Goal: Find contact information: Find contact information

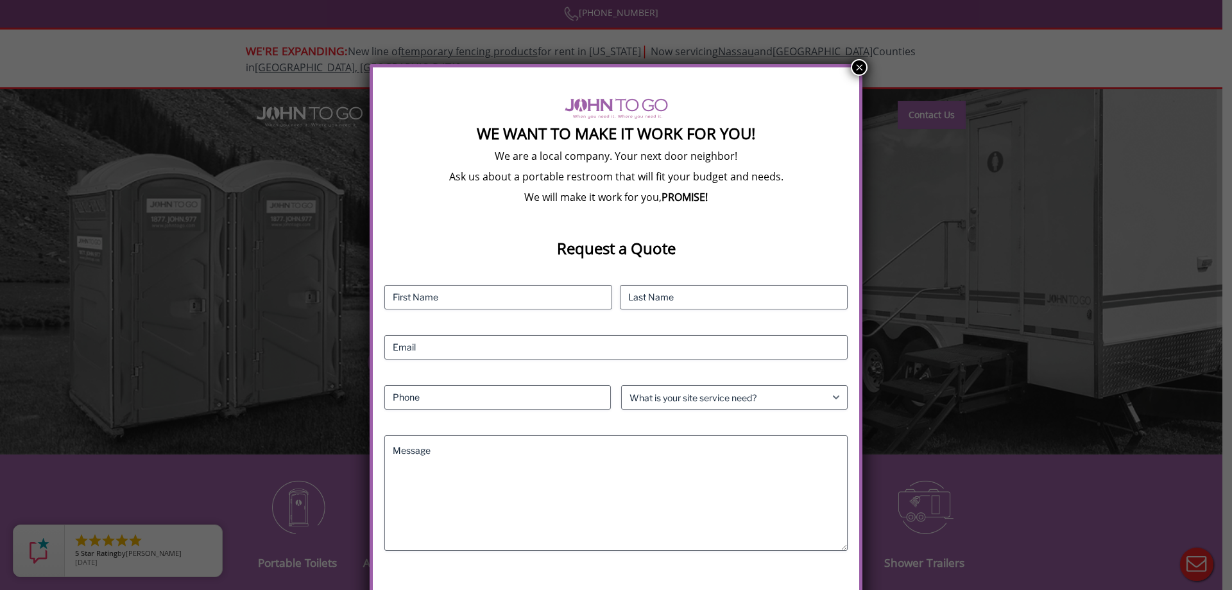
click at [856, 59] on button "×" at bounding box center [859, 67] width 17 height 17
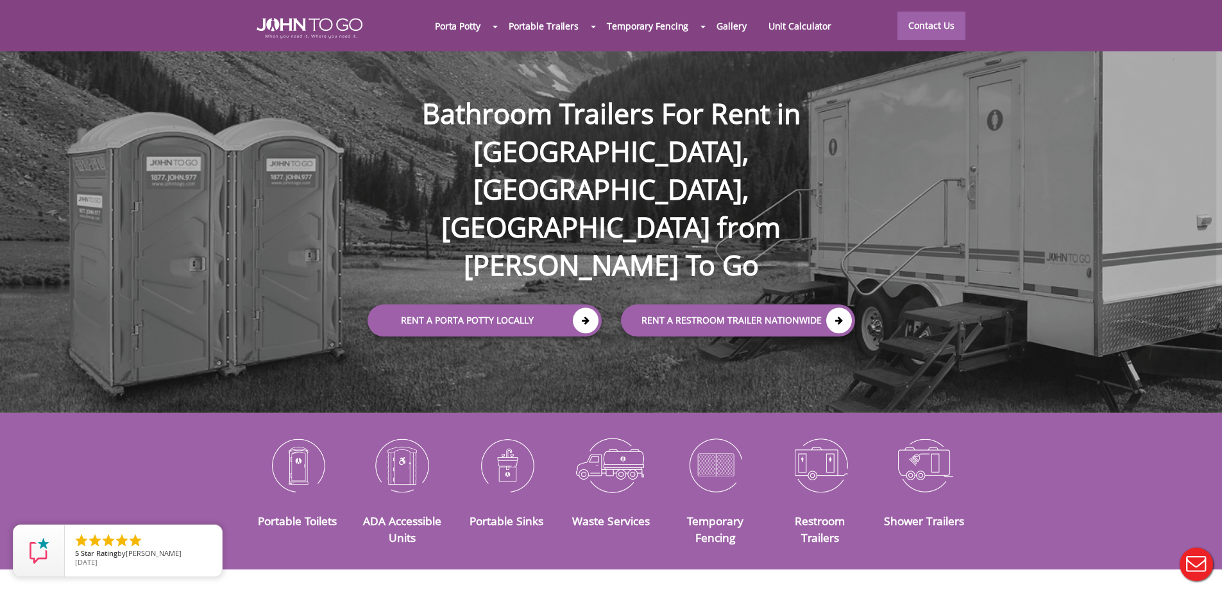
scroll to position [64, 0]
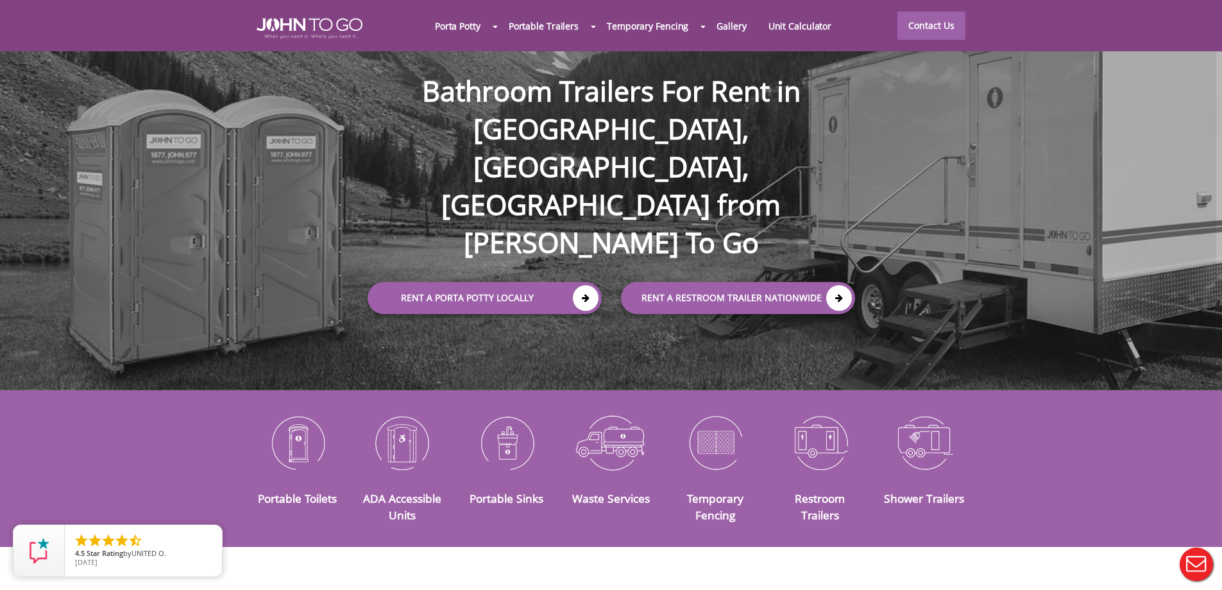
click at [842, 225] on div at bounding box center [611, 295] width 1222 height 590
click at [801, 282] on link "rent a RESTROOM TRAILER Nationwide" at bounding box center [738, 298] width 234 height 32
click at [929, 28] on link "Contact Us" at bounding box center [932, 25] width 68 height 28
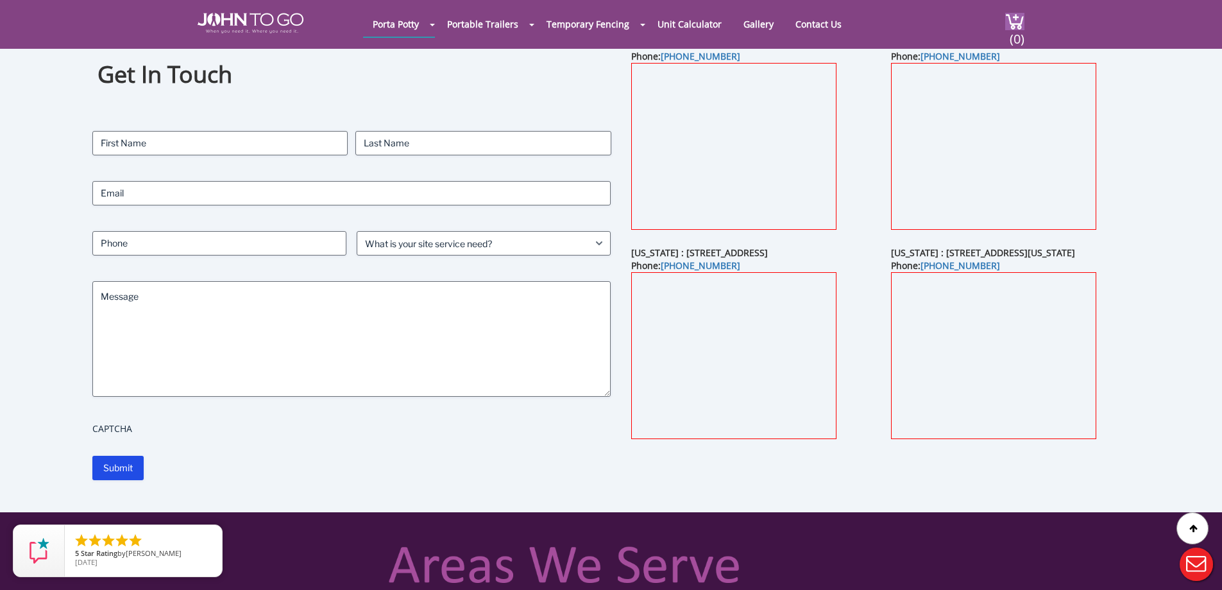
scroll to position [64, 0]
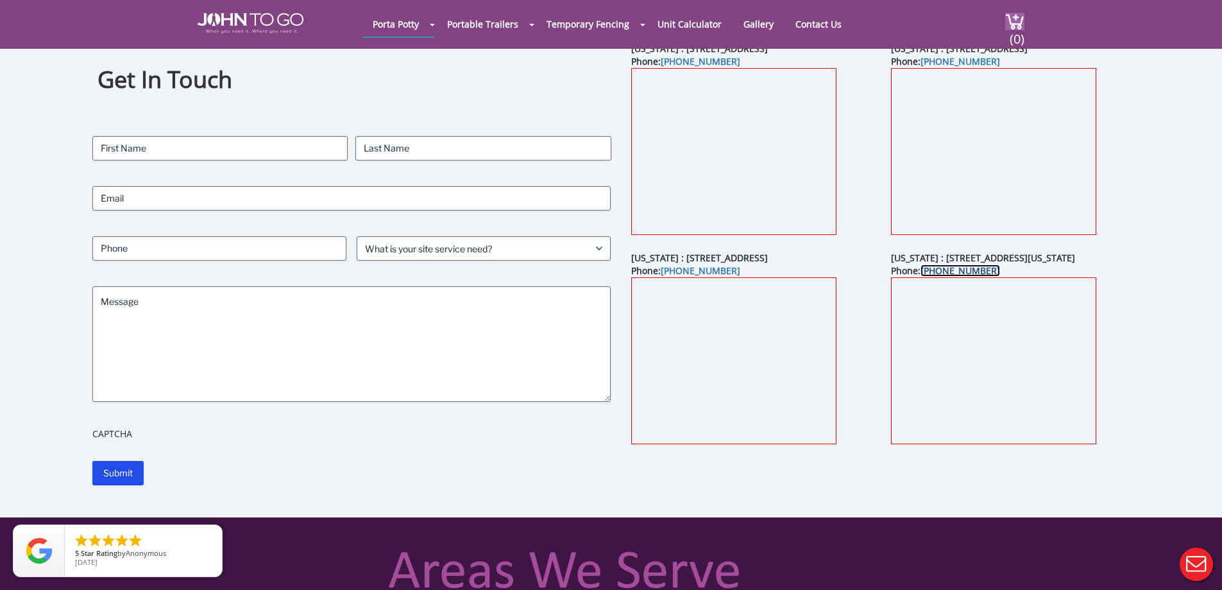
click at [946, 270] on link "[PHONE_NUMBER]" at bounding box center [961, 270] width 80 height 12
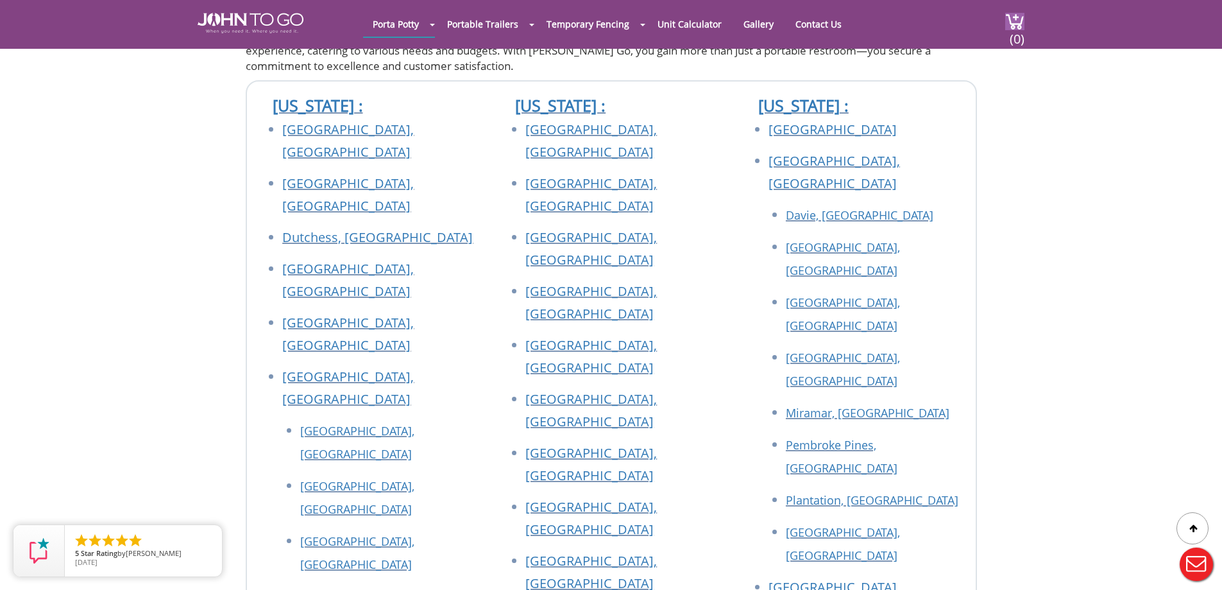
scroll to position [1283, 0]
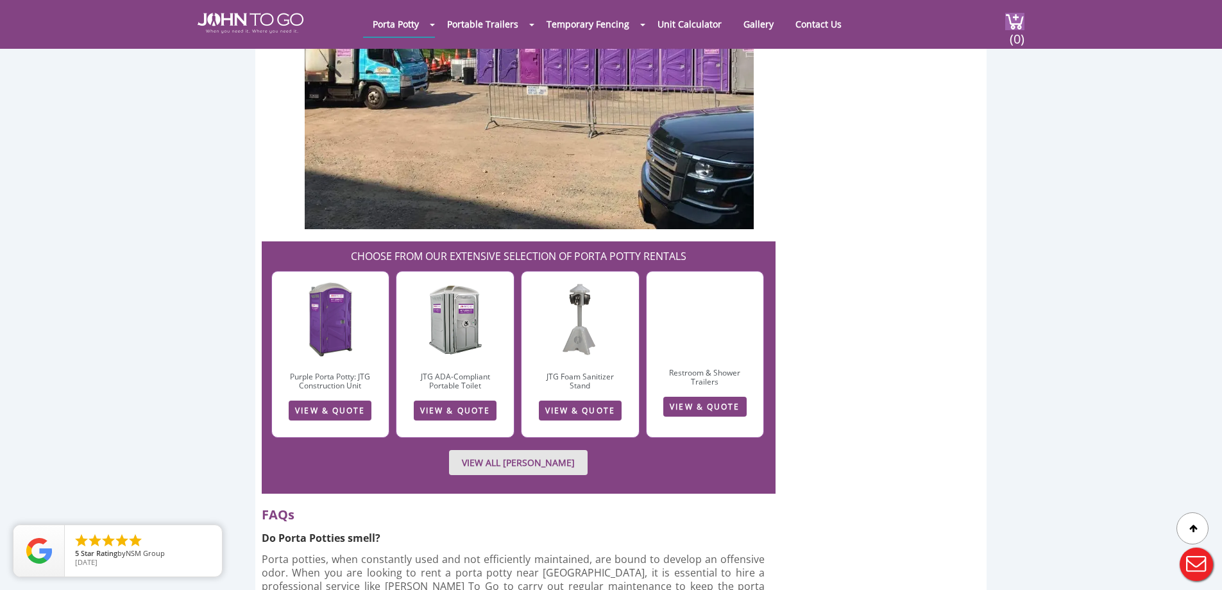
scroll to position [3079, 0]
